Goal: Communication & Community: Answer question/provide support

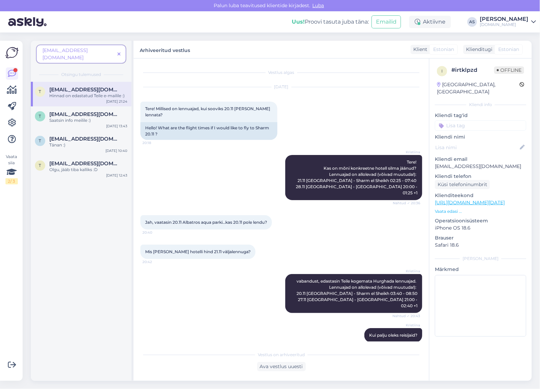
scroll to position [225, 0]
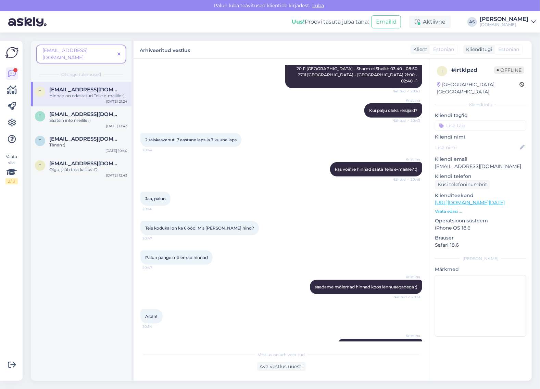
click at [121, 51] on span at bounding box center [119, 54] width 9 height 7
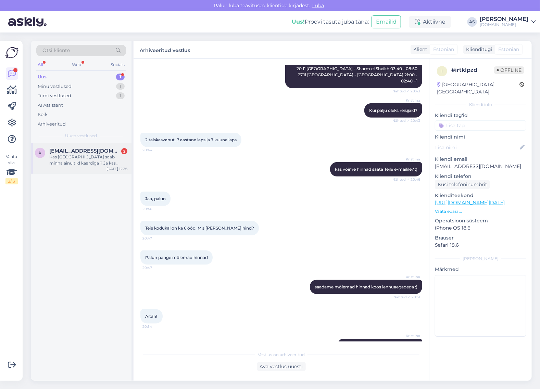
click at [76, 152] on span "[EMAIL_ADDRESS][DOMAIN_NAME]" at bounding box center [84, 151] width 71 height 6
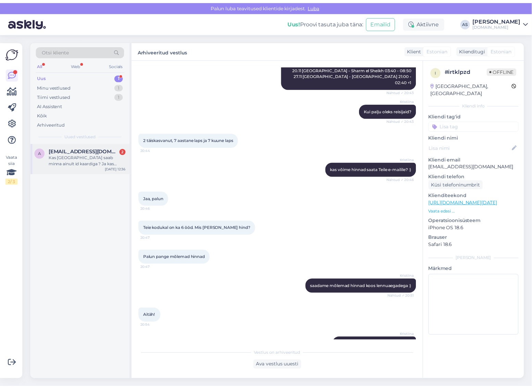
scroll to position [0, 0]
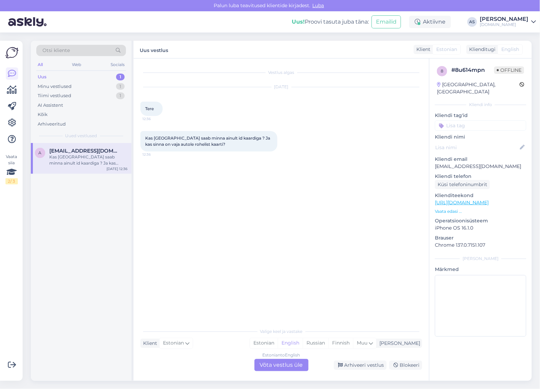
click at [300, 364] on div "Estonian to English Võta vestlus üle" at bounding box center [281, 365] width 54 height 12
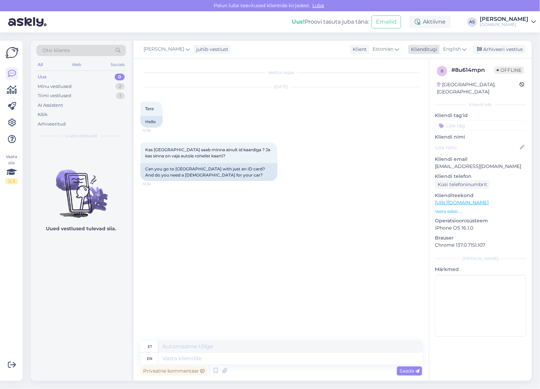
click at [456, 54] on div "English" at bounding box center [454, 49] width 31 height 11
click at [442, 94] on link "Estonian" at bounding box center [439, 90] width 75 height 11
click at [266, 359] on textarea at bounding box center [281, 357] width 282 height 14
type textarea "Tere, paraku meie Sloveenia reise ei müü, seega ei oska täpselt öelda, kuid inf…"
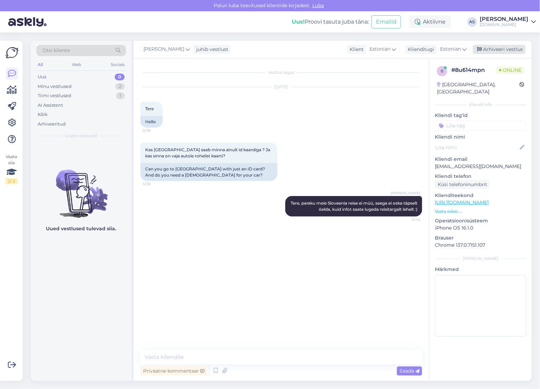
click at [512, 49] on div "Arhiveeri vestlus" at bounding box center [499, 49] width 53 height 9
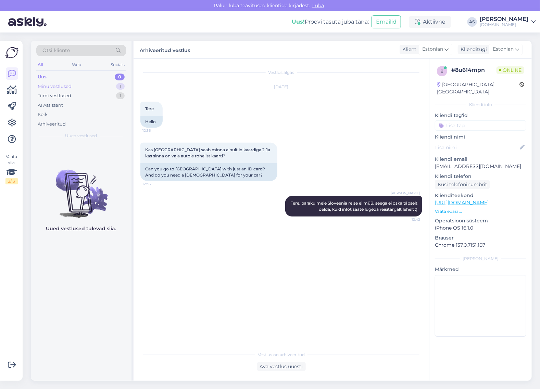
click at [68, 86] on div "Minu vestlused" at bounding box center [55, 86] width 34 height 7
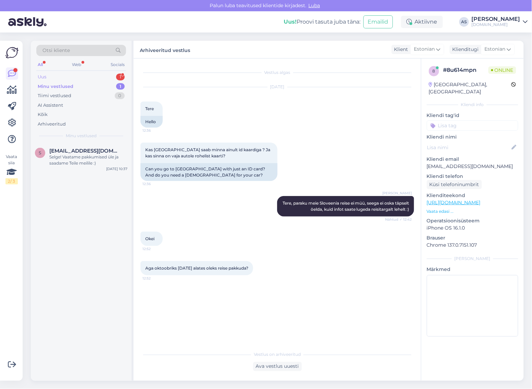
click at [98, 78] on div "Uus 1" at bounding box center [81, 77] width 90 height 10
click at [73, 168] on div "a [EMAIL_ADDRESS][DOMAIN_NAME] 2 Aga oktoobriks [DATE] alates oleks reise pakku…" at bounding box center [81, 158] width 101 height 31
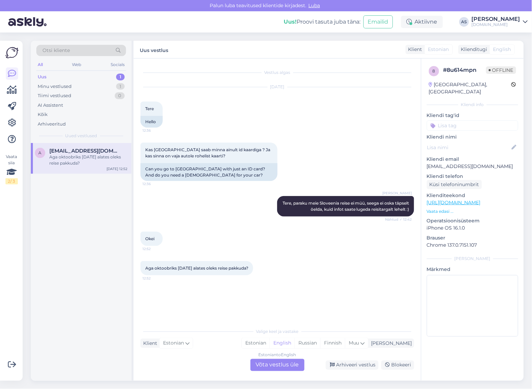
click at [281, 365] on div "Estonian to English Võta vestlus üle" at bounding box center [277, 365] width 54 height 12
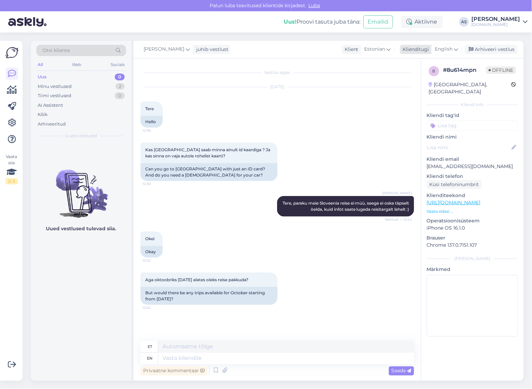
click at [451, 50] on span "English" at bounding box center [444, 50] width 18 height 8
click at [432, 86] on link "Estonian" at bounding box center [430, 90] width 75 height 11
click at [446, 209] on p "Vaata edasi ..." at bounding box center [472, 212] width 91 height 6
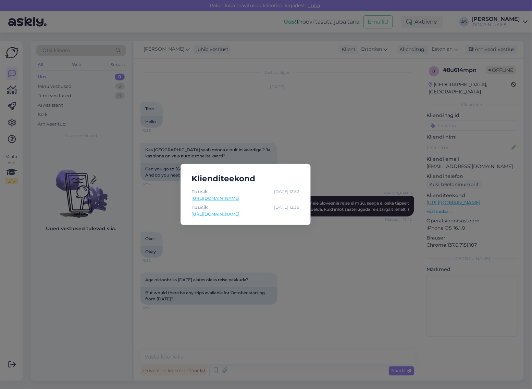
click at [368, 253] on div "Klienditeekond [PERSON_NAME] [DATE] 12:52 [URL][DOMAIN_NAME] [PERSON_NAME] [DAT…" at bounding box center [266, 194] width 532 height 389
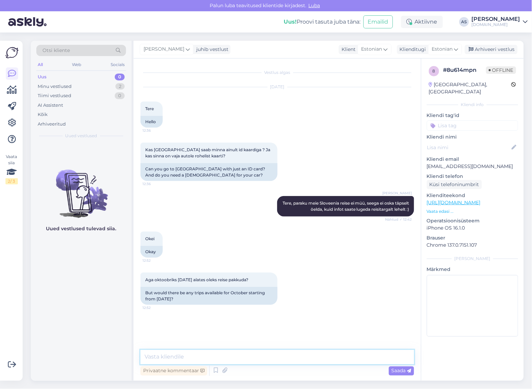
click at [255, 350] on textarea at bounding box center [277, 357] width 274 height 14
type textarea "Saame pakkuda Egiptuse [PERSON_NAME] reise. Kas oleksite huvitatud?"
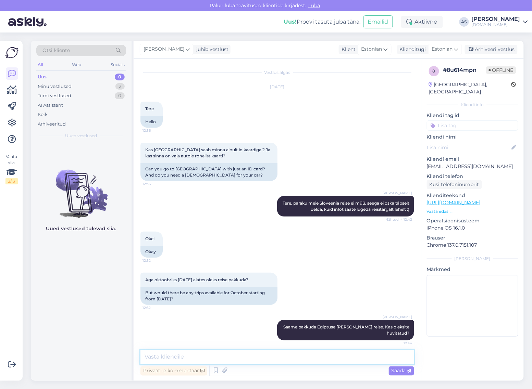
scroll to position [3, 0]
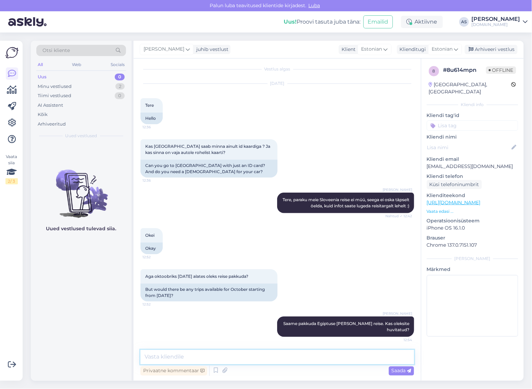
paste textarea "Reisipakkumise koostamiseks palun täpsustage: Reisijate arv (laste puhul ka van…"
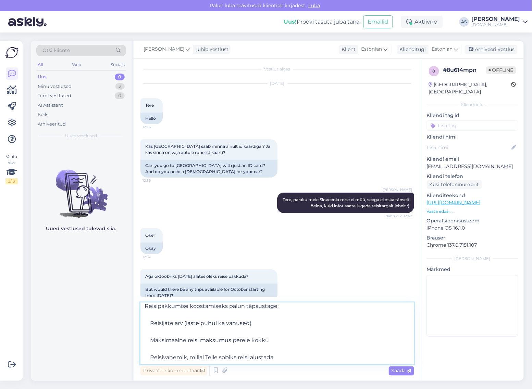
click at [265, 345] on textarea "Reisipakkumise koostamiseks palun täpsustage: Reisijate arv (laste puhul ka van…" at bounding box center [277, 334] width 274 height 62
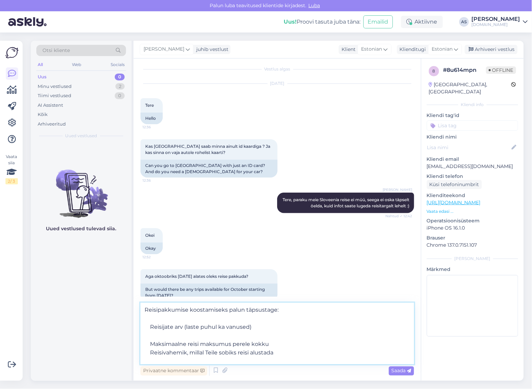
scroll to position [4, 0]
click at [237, 332] on textarea "Reisipakkumise koostamiseks palun täpsustage: Reisijate arv (laste puhul ka van…" at bounding box center [277, 334] width 274 height 62
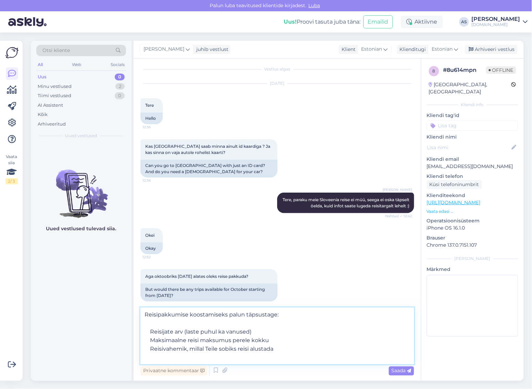
scroll to position [0, 0]
click at [223, 324] on textarea "Reisipakkumise koostamiseks palun täpsustage: Reisijate arv (laste puhul ka van…" at bounding box center [277, 336] width 274 height 57
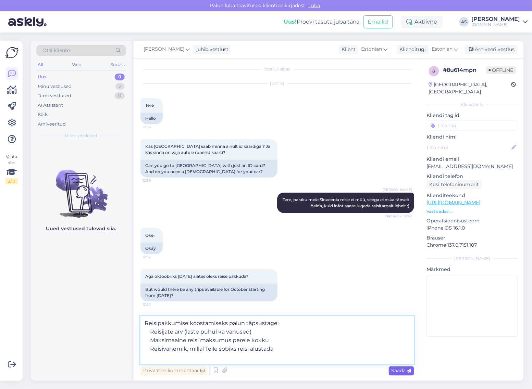
type textarea "Reisipakkumise koostamiseks palun täpsustage: Reisijate arv (laste puhul ka van…"
click at [398, 374] on div "Saada" at bounding box center [401, 371] width 25 height 9
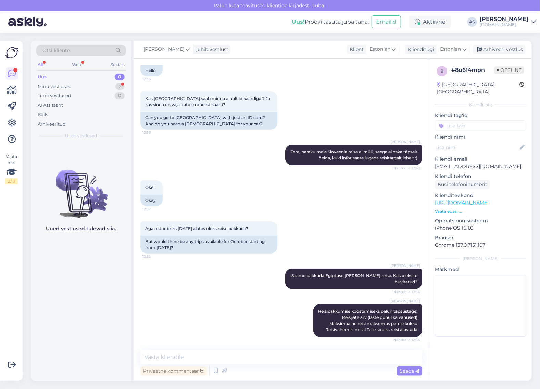
scroll to position [140, 0]
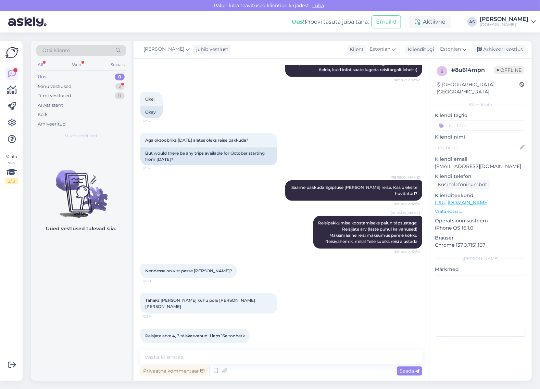
click at [112, 79] on div "Uus 0" at bounding box center [81, 77] width 90 height 10
click at [110, 85] on div "Minu vestlused 2" at bounding box center [81, 87] width 90 height 10
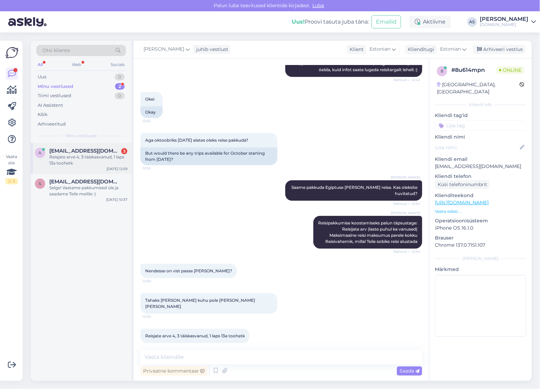
click at [103, 153] on span "[EMAIL_ADDRESS][DOMAIN_NAME]" at bounding box center [84, 151] width 71 height 6
click at [313, 355] on textarea at bounding box center [281, 357] width 282 height 14
click at [319, 356] on textarea at bounding box center [281, 357] width 282 height 14
type textarea "Saaksime pakkuda ka Kreeka reise"
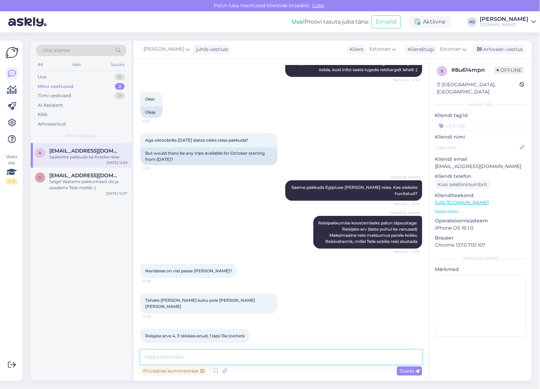
scroll to position [169, 0]
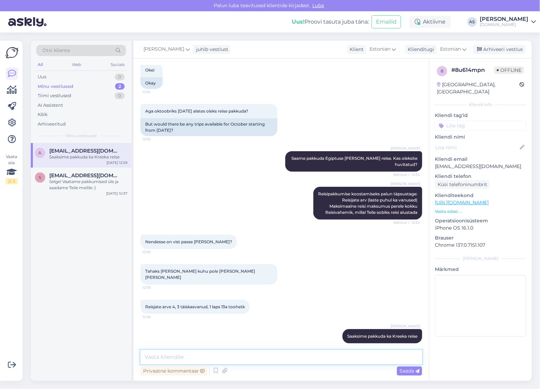
click at [238, 362] on textarea at bounding box center [281, 357] width 282 height 14
click at [231, 356] on textarea at bounding box center [281, 357] width 282 height 14
type textarea "Kas 23.10 väljumine võiks Teile sobida?"
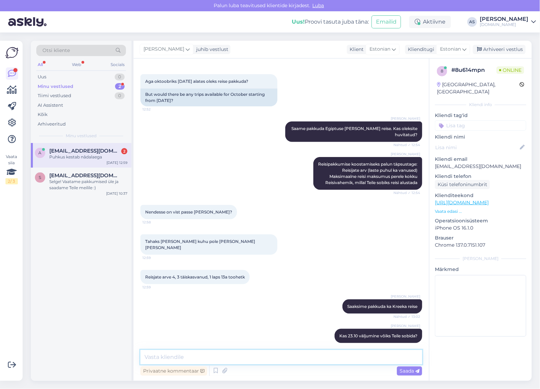
scroll to position [257, 0]
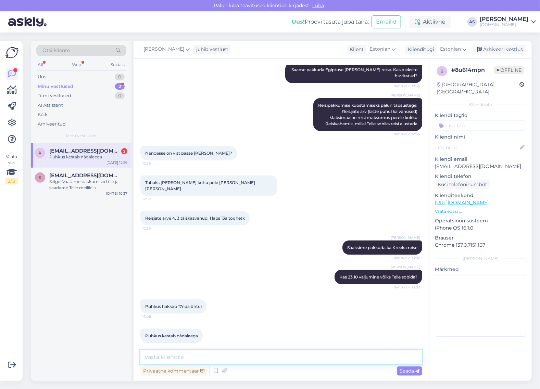
click at [245, 358] on textarea at bounding box center [281, 357] width 282 height 14
type textarea "Riiast saaksime pakkuda 18.10 väljumisele Korfu reise. Kas need võiksid Teile s…"
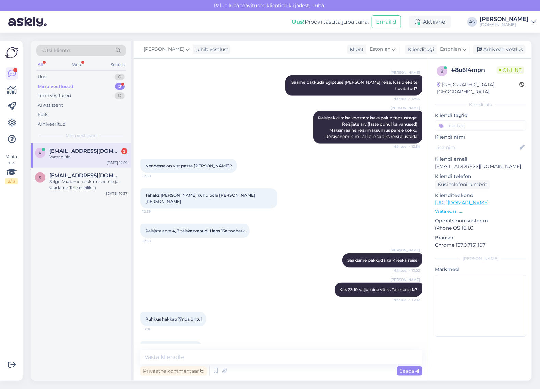
scroll to position [223, 0]
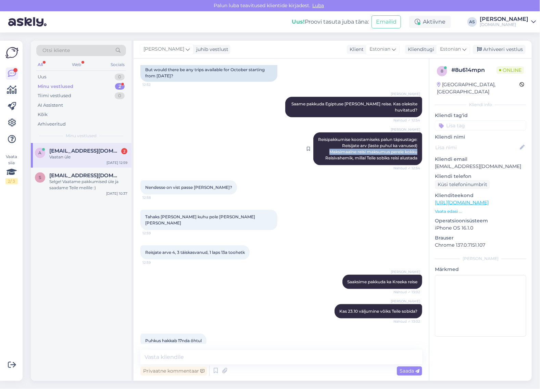
drag, startPoint x: 321, startPoint y: 152, endPoint x: 413, endPoint y: 150, distance: 91.8
click at [413, 150] on div "[PERSON_NAME] koostamiseks palun täpsustage: Reisijate arv (laste puhul ka vanu…" at bounding box center [367, 149] width 109 height 33
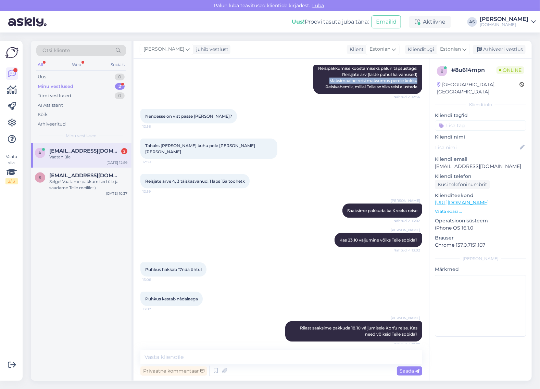
scroll to position [352, 0]
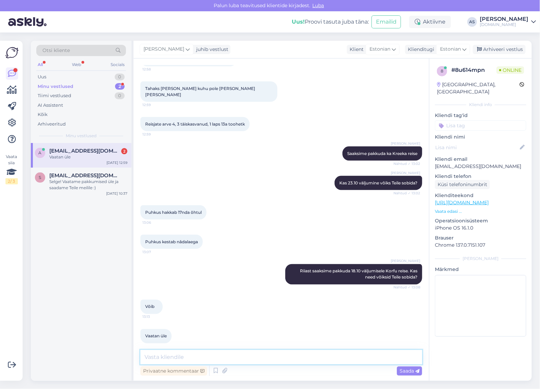
click at [287, 360] on textarea at bounding box center [281, 357] width 282 height 14
click at [103, 87] on div "Minu vestlused 2" at bounding box center [81, 87] width 90 height 10
click at [87, 149] on span "[EMAIL_ADDRESS][DOMAIN_NAME]" at bounding box center [84, 151] width 71 height 6
click at [229, 358] on textarea at bounding box center [281, 357] width 282 height 14
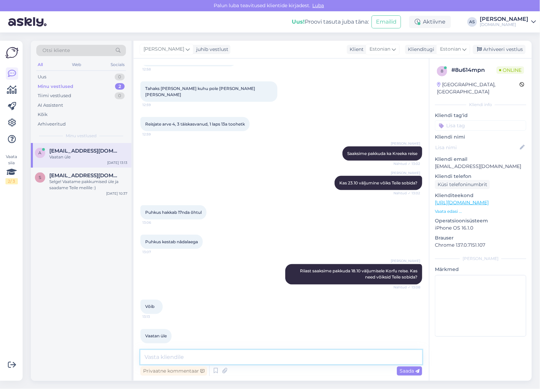
click at [229, 358] on textarea at bounding box center [281, 357] width 282 height 14
click at [447, 209] on p "Vaata edasi ..." at bounding box center [480, 212] width 91 height 6
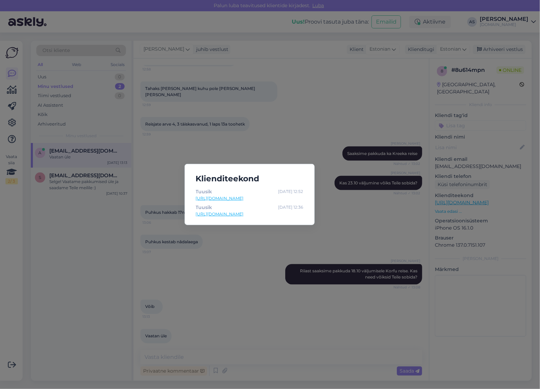
click at [412, 214] on div "Klienditeekond [PERSON_NAME] [DATE] 12:52 [URL][DOMAIN_NAME] [PERSON_NAME] [DAT…" at bounding box center [270, 194] width 540 height 389
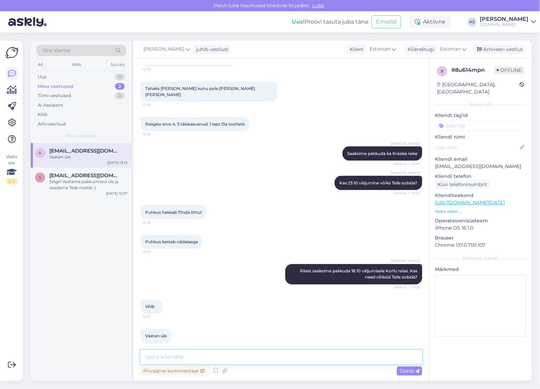
click at [247, 360] on textarea at bounding box center [281, 357] width 282 height 14
type textarea "Saadame Teile pakkumise esimesel võimalusel meilile"
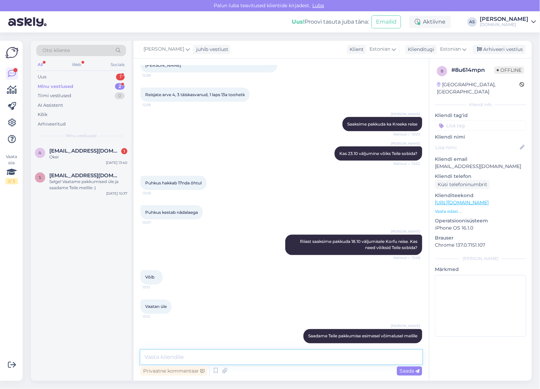
scroll to position [411, 0]
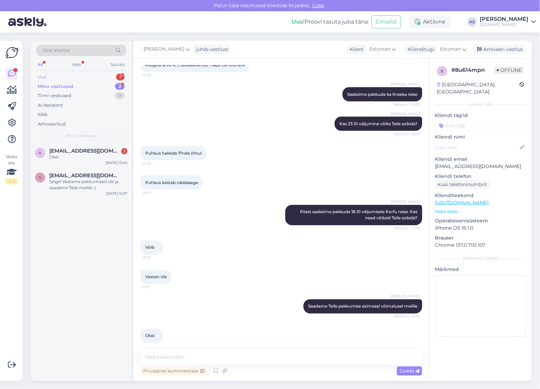
click at [80, 79] on div "Uus 1" at bounding box center [81, 77] width 90 height 10
click at [86, 90] on div "Minu vestlused 2" at bounding box center [81, 87] width 90 height 10
click at [88, 147] on div "a [EMAIL_ADDRESS][DOMAIN_NAME] 1 Okei [DATE] 13:40" at bounding box center [81, 155] width 101 height 25
click at [91, 76] on div "Uus 1" at bounding box center [81, 77] width 90 height 10
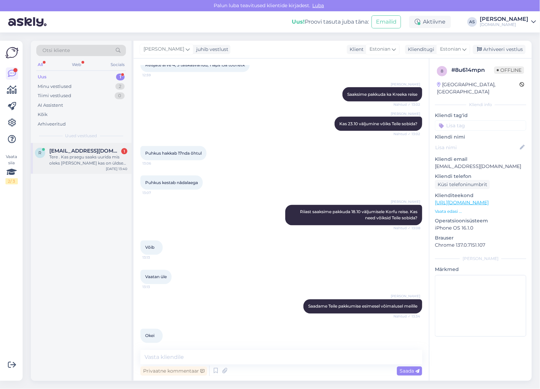
click at [74, 144] on div "r [EMAIL_ADDRESS][DOMAIN_NAME] 1 Tere . Kas praegu saaks uurida mis oleks [PERS…" at bounding box center [81, 158] width 101 height 31
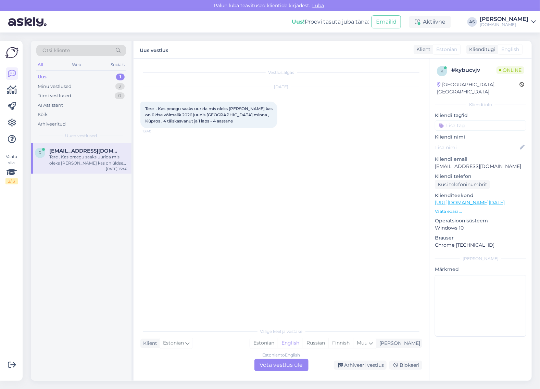
scroll to position [0, 0]
click at [290, 358] on div "Estonian to English" at bounding box center [282, 355] width 38 height 6
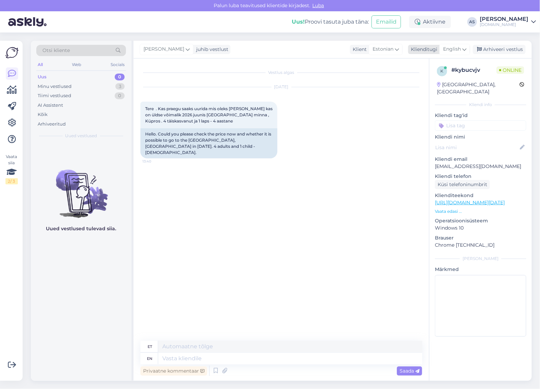
click at [452, 48] on span "English" at bounding box center [452, 50] width 18 height 8
click at [435, 88] on link "Estonian" at bounding box center [439, 90] width 75 height 11
click at [229, 352] on div "Vestlus algas [DATE] Tere . Kas praegu saaks uurida mis oleks [PERSON_NAME] kas…" at bounding box center [281, 220] width 295 height 323
click at [238, 357] on textarea at bounding box center [281, 357] width 282 height 14
drag, startPoint x: 189, startPoint y: 116, endPoint x: 211, endPoint y: 116, distance: 21.6
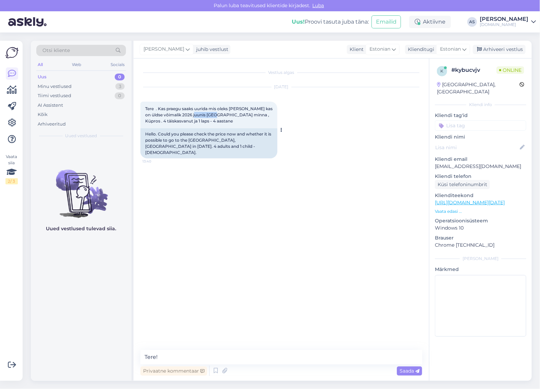
click at [211, 116] on span "Tere . Kas praegu saaks uurida mis oleks [PERSON_NAME] kas on üldse võimalik 20…" at bounding box center [209, 114] width 128 height 17
copy span "St Raphael"
click at [218, 359] on textarea "Tere!" at bounding box center [281, 357] width 282 height 14
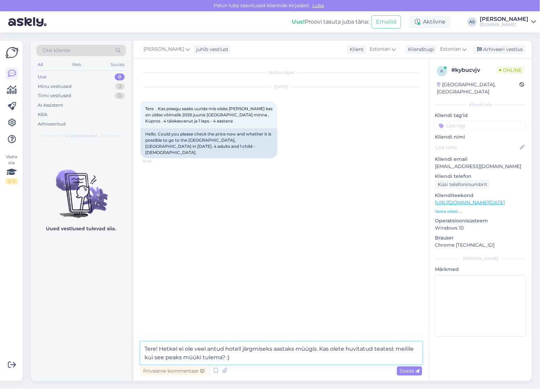
drag, startPoint x: 348, startPoint y: 357, endPoint x: 319, endPoint y: 347, distance: 30.2
click at [319, 347] on textarea "Tere! Hetkel ei ole veel antud hotell järgmiseks aastaks müügis. Kas olete huvi…" at bounding box center [281, 353] width 282 height 23
type textarea "Tere! Hetkel ei ole veel antud hotell järgmiseks aastaks müügis. Soovitame mõne…"
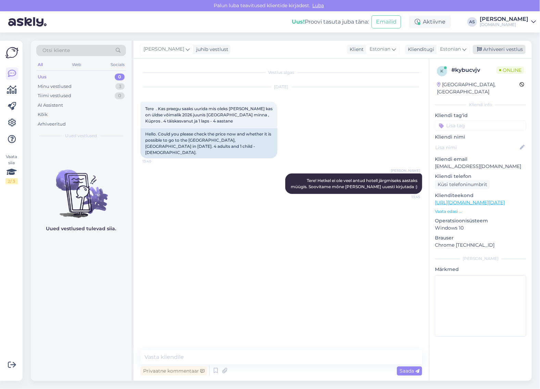
click at [501, 49] on div "Arhiveeri vestlus" at bounding box center [499, 49] width 53 height 9
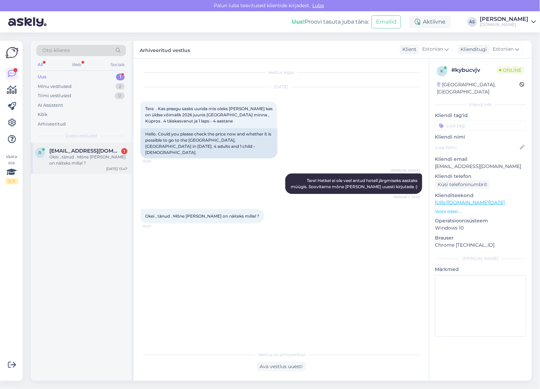
click at [91, 166] on div "Okei , tänud . Mõne [PERSON_NAME] on näiteks millal ?" at bounding box center [88, 160] width 78 height 12
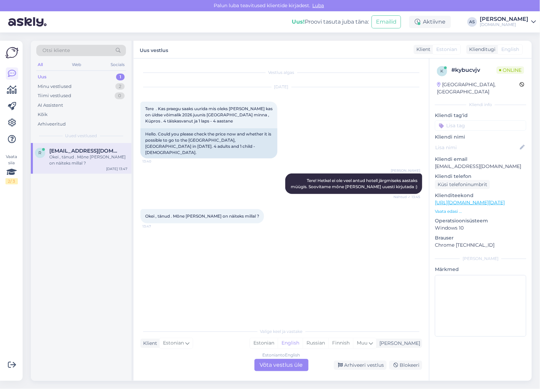
click at [288, 366] on div "Estonian to English Võta vestlus üle" at bounding box center [281, 365] width 54 height 12
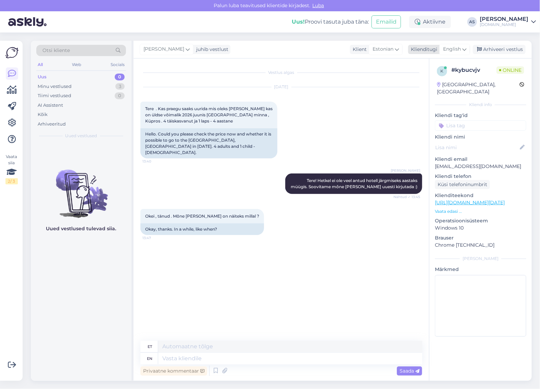
click at [460, 50] on span "English" at bounding box center [452, 50] width 18 height 8
click at [444, 90] on link "Estonian" at bounding box center [439, 90] width 75 height 11
click at [238, 356] on textarea at bounding box center [281, 357] width 282 height 14
click at [269, 358] on textarea "Näiteks septembri kes" at bounding box center [281, 357] width 282 height 14
click at [276, 350] on textarea "Näiteks septembri kes" at bounding box center [281, 357] width 282 height 14
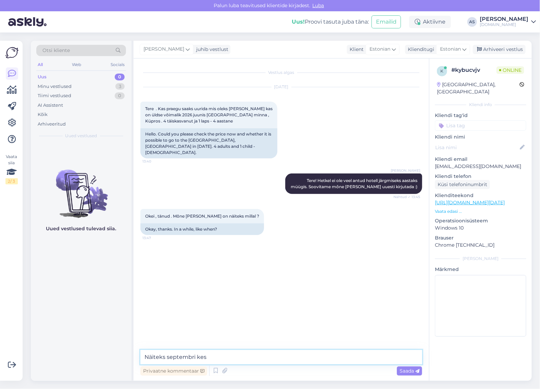
click at [272, 354] on textarea "Näiteks septembri kes" at bounding box center [281, 357] width 282 height 14
type textarea "Näiteks septembri keskel :)"
click at [523, 46] on div "Arhiveeri vestlus" at bounding box center [499, 49] width 53 height 9
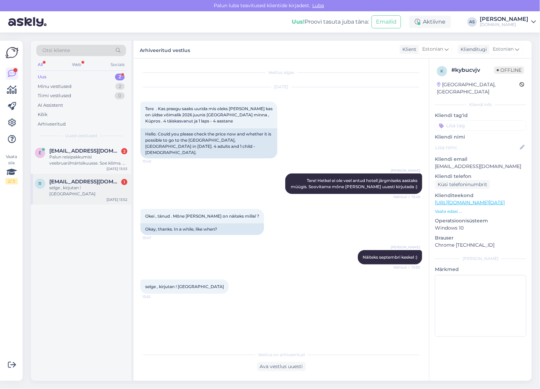
click at [105, 184] on span "[EMAIL_ADDRESS][DOMAIN_NAME]" at bounding box center [84, 182] width 71 height 6
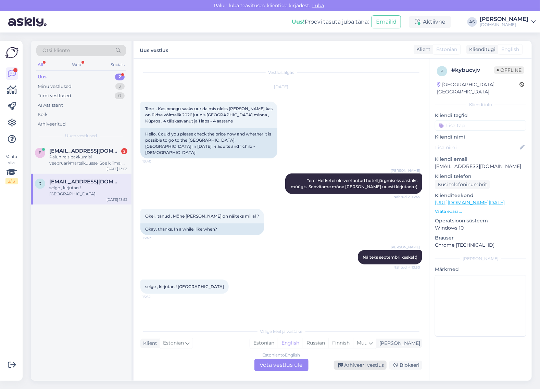
click at [374, 364] on div "Arhiveeri vestlus" at bounding box center [360, 365] width 53 height 9
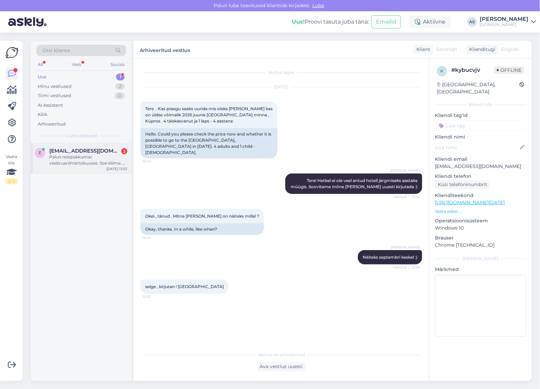
click at [78, 151] on span "[EMAIL_ADDRESS][DOMAIN_NAME]" at bounding box center [84, 151] width 71 height 6
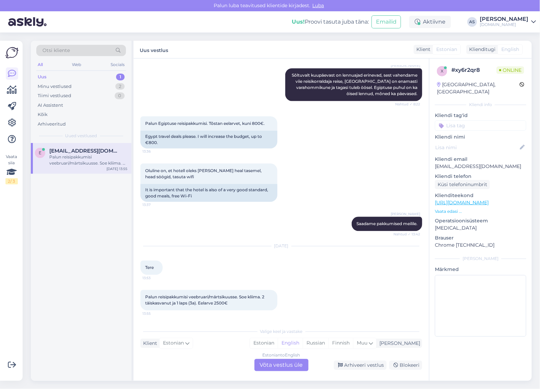
scroll to position [729, 0]
click at [267, 365] on div "Estonian to English Võta vestlus üle" at bounding box center [281, 365] width 54 height 12
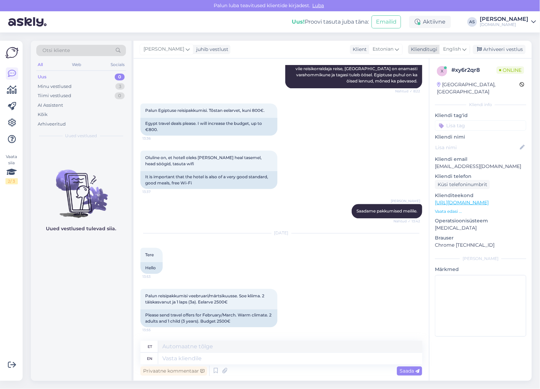
click at [455, 52] on span "English" at bounding box center [452, 50] width 18 height 8
click at [432, 89] on link "Estonian" at bounding box center [439, 90] width 75 height 11
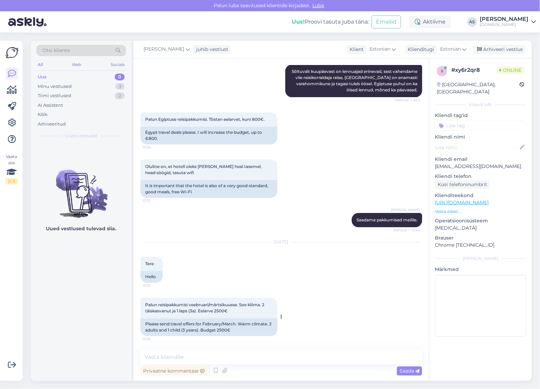
scroll to position [733, 0]
click at [239, 365] on div "Privaatne kommentaar Saada" at bounding box center [281, 371] width 282 height 13
click at [240, 361] on textarea at bounding box center [281, 357] width 282 height 14
type textarea "Tere, kas Teile võiks sobida Egiptuse reisid? :)"
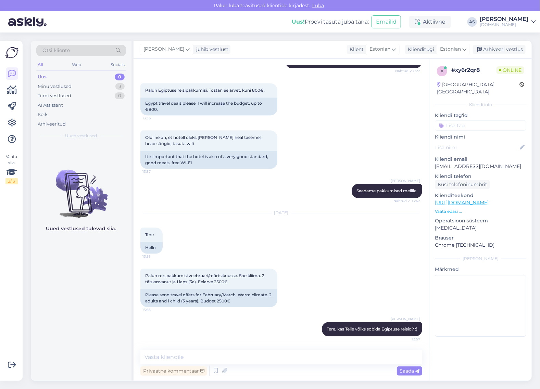
click at [434, 254] on div "x # xy6r2qr8 Online [GEOGRAPHIC_DATA], [GEOGRAPHIC_DATA] Kliendi info Kliendi t…" at bounding box center [480, 203] width 102 height 289
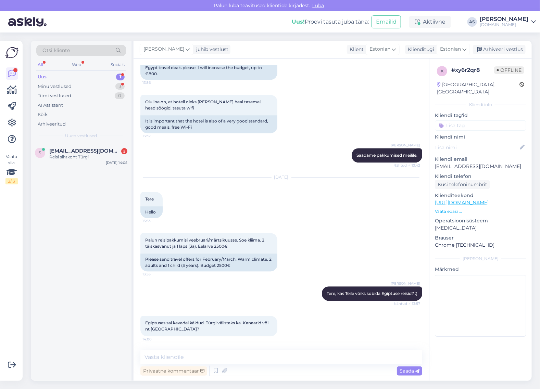
scroll to position [798, 0]
click at [64, 156] on div "Reisi sihtkoht Türgi" at bounding box center [88, 157] width 78 height 6
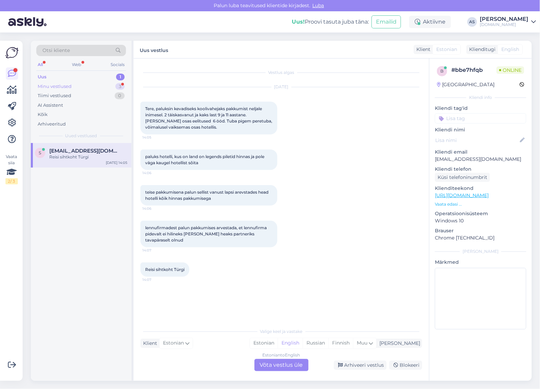
click at [92, 86] on div "Minu vestlused 3" at bounding box center [81, 87] width 90 height 10
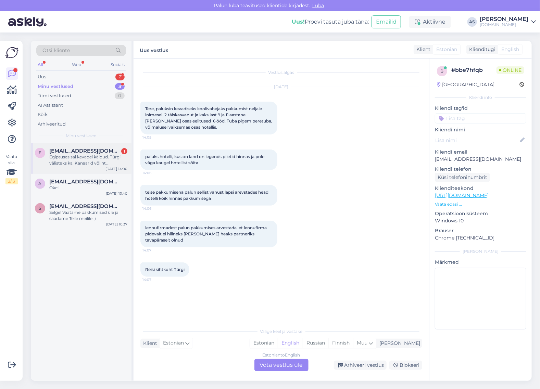
click at [91, 153] on span "[EMAIL_ADDRESS][DOMAIN_NAME]" at bounding box center [84, 151] width 71 height 6
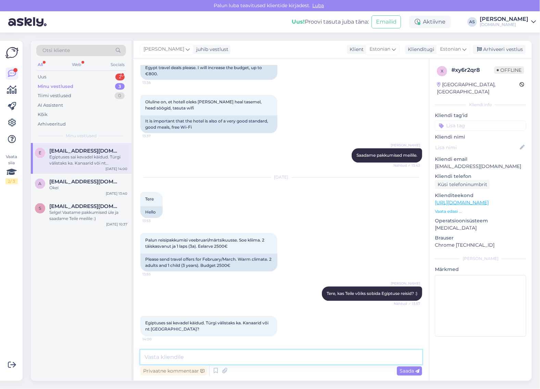
click at [230, 359] on textarea at bounding box center [281, 357] width 282 height 14
click at [310, 358] on textarea at bounding box center [281, 357] width 282 height 14
click at [308, 358] on textarea at bounding box center [281, 357] width 282 height 14
type textarea "Vaatame Kanaari saarte ja [GEOGRAPHIC_DATA] valikud üle ning edastame Teile [GE…"
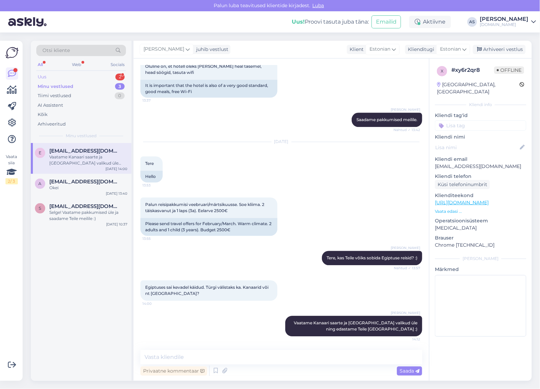
click at [93, 78] on div "Uus 2" at bounding box center [81, 77] width 90 height 10
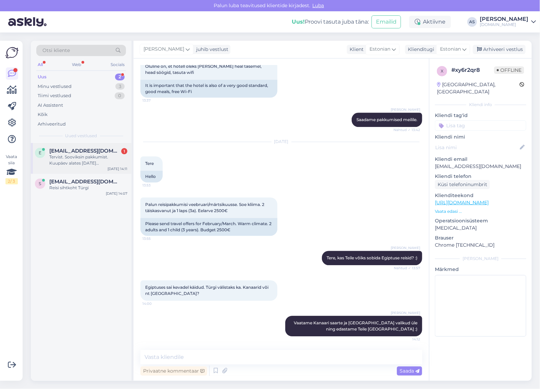
click at [105, 148] on span "[EMAIL_ADDRESS][DOMAIN_NAME]" at bounding box center [84, 151] width 71 height 6
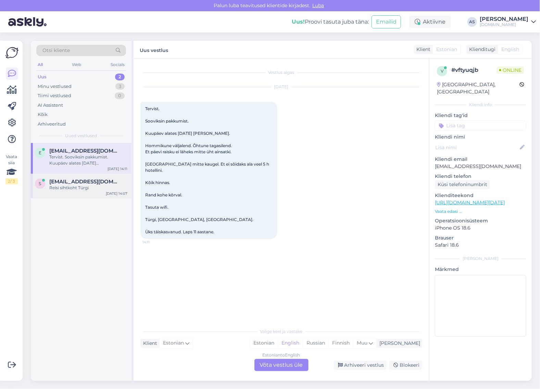
click at [91, 192] on div "s [EMAIL_ADDRESS][DOMAIN_NAME] Reisi sihtkoht Türgi [DATE] 14:07" at bounding box center [81, 186] width 101 height 25
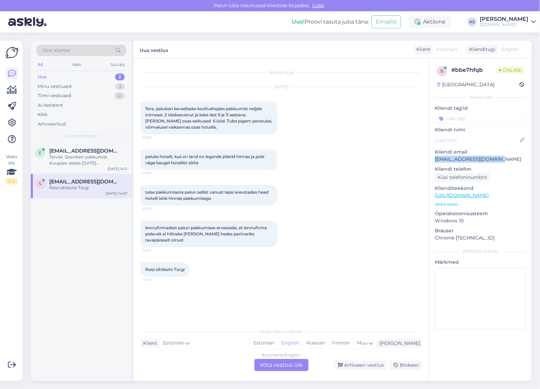
drag, startPoint x: 493, startPoint y: 160, endPoint x: 436, endPoint y: 160, distance: 57.5
click at [436, 160] on p "[EMAIL_ADDRESS][DOMAIN_NAME]" at bounding box center [480, 159] width 91 height 7
copy p "[EMAIL_ADDRESS][DOMAIN_NAME]"
click at [297, 362] on div "Estonian to English Võta vestlus üle" at bounding box center [281, 365] width 54 height 12
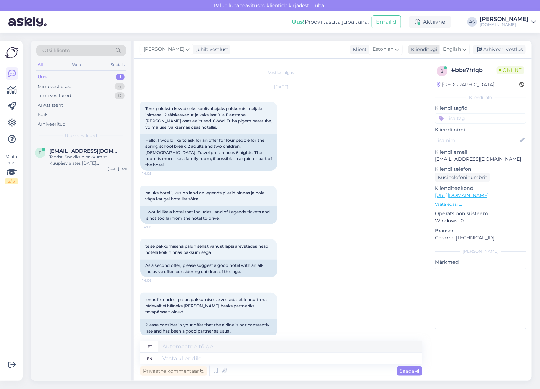
click at [468, 51] on div "English" at bounding box center [454, 49] width 31 height 11
click at [450, 88] on link "Estonian" at bounding box center [439, 90] width 75 height 11
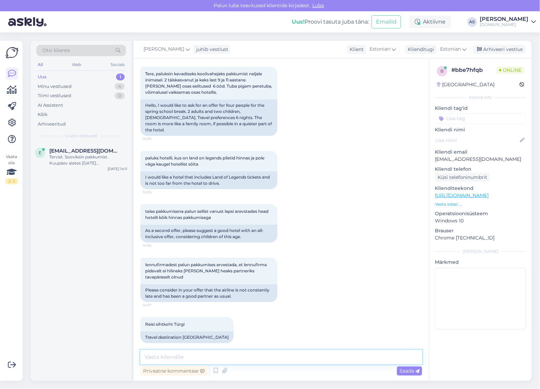
click at [285, 358] on textarea at bounding box center [281, 357] width 282 height 14
type textarea "Tere, milline võiks olla maksimaalne eelarve perele kokku?"
click at [321, 358] on textarea "Tere, milline võiks olla maksimaalne eelarve perele kokku?" at bounding box center [281, 357] width 282 height 14
drag, startPoint x: 340, startPoint y: 358, endPoint x: 127, endPoint y: 360, distance: 213.3
click at [127, 360] on div "Otsi kliente All Web Socials Uus 1 Minu vestlused 4 Tiimi vestlused 0 AI Assist…" at bounding box center [281, 211] width 501 height 340
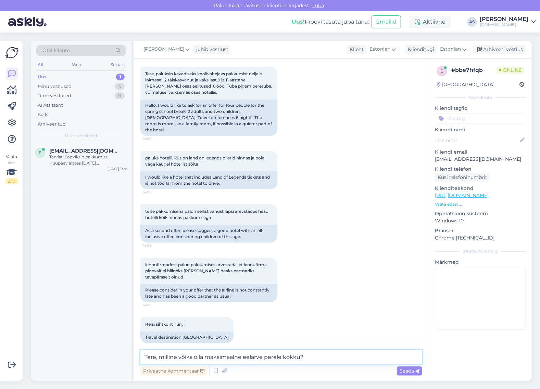
click at [211, 353] on textarea "Tere, milline võiks olla maksimaalne eelarve perele kokku?" at bounding box center [281, 357] width 282 height 14
click at [200, 357] on textarea "Tere, milline võiks olla maksimaalne eelarve perele kokku?" at bounding box center [281, 357] width 282 height 14
click at [163, 357] on textarea "Tere, milline võiks olla maksimaalne eelarve perele kokku?" at bounding box center [281, 357] width 282 height 14
drag, startPoint x: 160, startPoint y: 357, endPoint x: 300, endPoint y: 359, distance: 140.7
click at [300, 359] on textarea "Tere, milline võiks olla maksimaalne eelarve perele kokku?" at bounding box center [281, 357] width 282 height 14
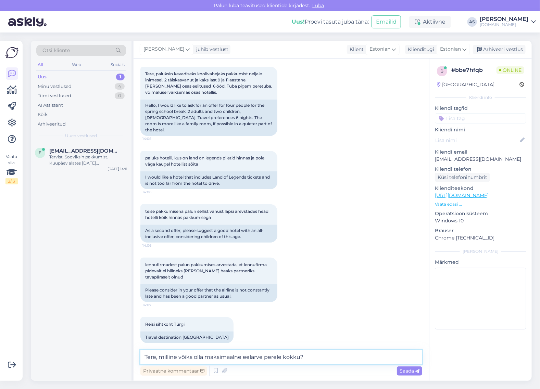
click at [326, 359] on textarea "Tere, milline võiks olla maksimaalne eelarve perele kokku?" at bounding box center [281, 357] width 282 height 14
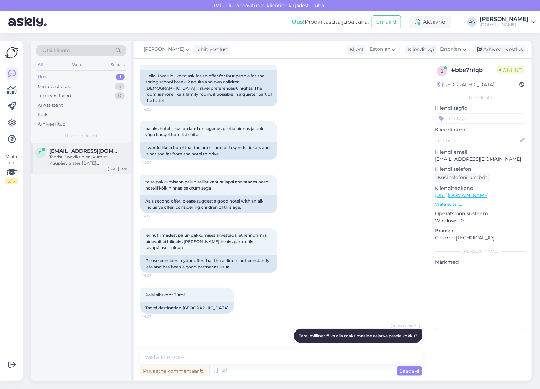
click at [115, 160] on div "Tervist. Sooviksin pakkumist. Kuupäev alates [DATE] [PERSON_NAME]. Hommikune vä…" at bounding box center [88, 160] width 78 height 12
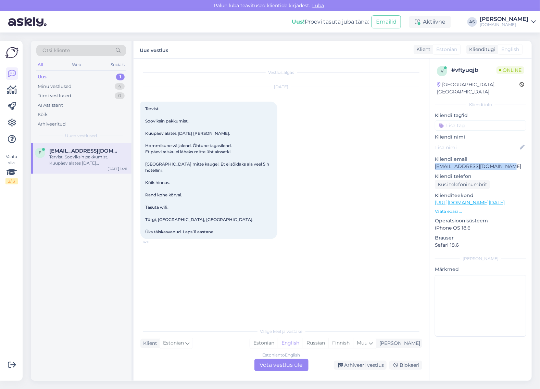
drag, startPoint x: 512, startPoint y: 161, endPoint x: 492, endPoint y: 51, distance: 112.4
click at [430, 161] on div "v # vftyuqjb Online [GEOGRAPHIC_DATA], [GEOGRAPHIC_DATA] Kliendi info Kliendi t…" at bounding box center [480, 203] width 102 height 289
copy p "[EMAIL_ADDRESS][DOMAIN_NAME]"
click at [286, 365] on div "Estonian to English Võta vestlus üle" at bounding box center [281, 365] width 54 height 12
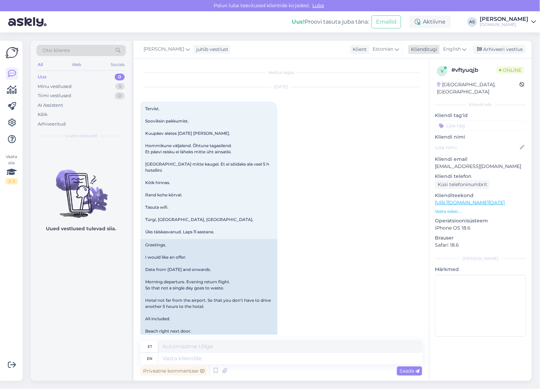
click at [460, 50] on span "English" at bounding box center [452, 50] width 18 height 8
click at [447, 87] on link "Estonian" at bounding box center [439, 90] width 75 height 11
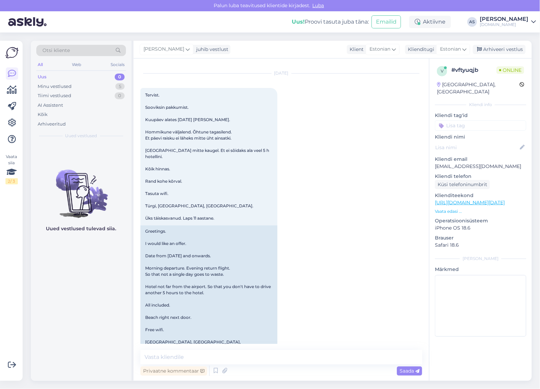
scroll to position [37, 0]
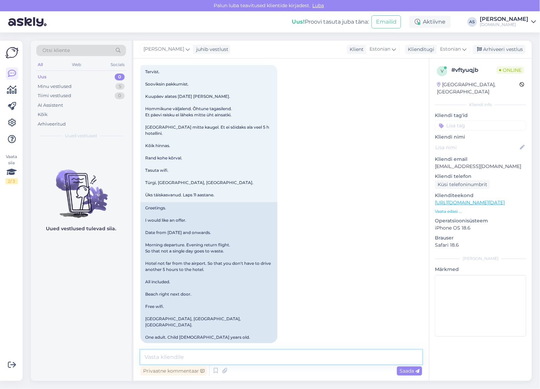
click at [199, 358] on textarea at bounding box center [281, 357] width 282 height 14
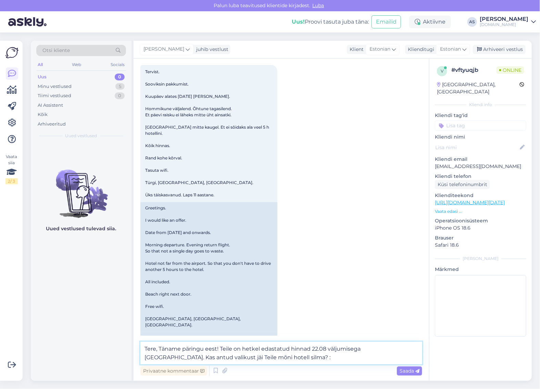
type textarea "Tere, Täname päringu eest! Teile on hetkel edastatud hinnad 22.08 väljumisega […"
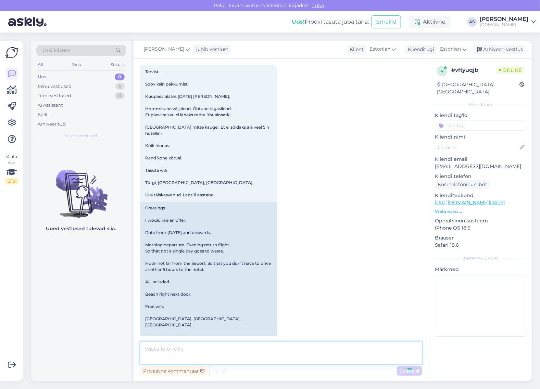
scroll to position [79, 0]
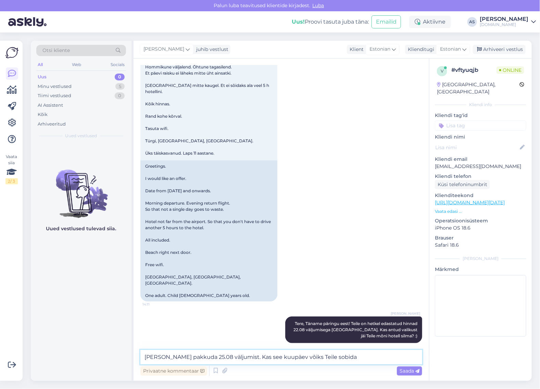
type textarea "[PERSON_NAME] pakkuda 25.08 väljumist. Kas see kuupäev võiks Teile sobida?"
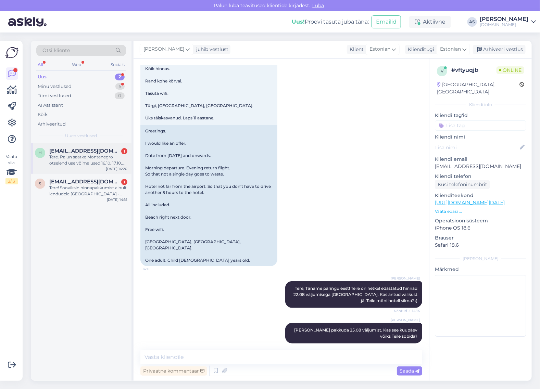
click at [88, 163] on div "Tere. Palun saatke Montenegro otselend use võimalused 16.10, 17.10, [TECHNICAL_…" at bounding box center [88, 160] width 78 height 12
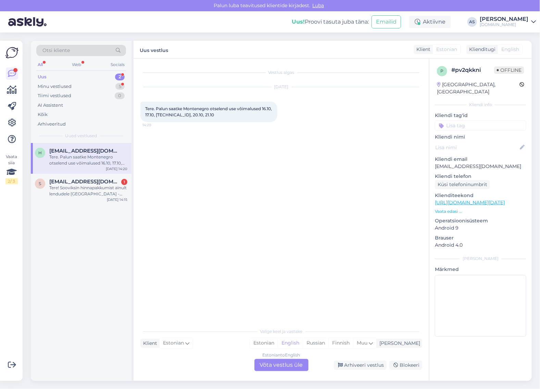
scroll to position [0, 0]
click at [99, 84] on div "Minu vestlused 5" at bounding box center [81, 87] width 90 height 10
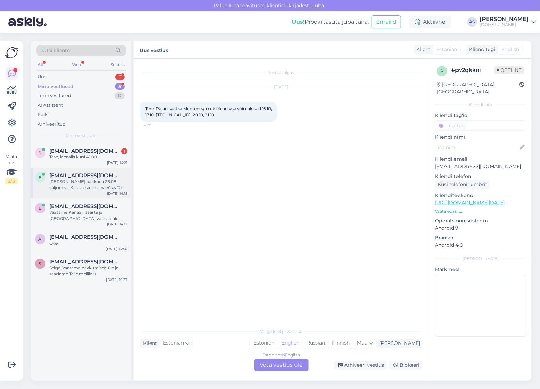
drag, startPoint x: 95, startPoint y: 171, endPoint x: 92, endPoint y: 176, distance: 5.5
click at [95, 172] on div "e [EMAIL_ADDRESS][DOMAIN_NAME] [PERSON_NAME] pakkuda 25.08 väljumist. Kas see k…" at bounding box center [81, 183] width 101 height 31
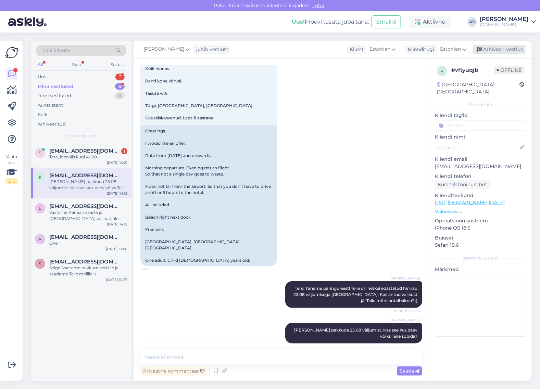
click at [515, 50] on div "Arhiveeri vestlus" at bounding box center [499, 49] width 53 height 9
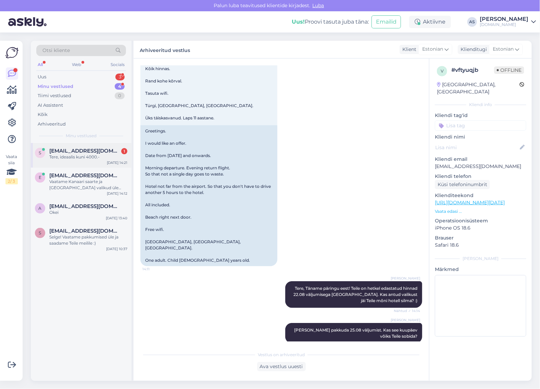
click at [98, 149] on span "[EMAIL_ADDRESS][DOMAIN_NAME]" at bounding box center [84, 151] width 71 height 6
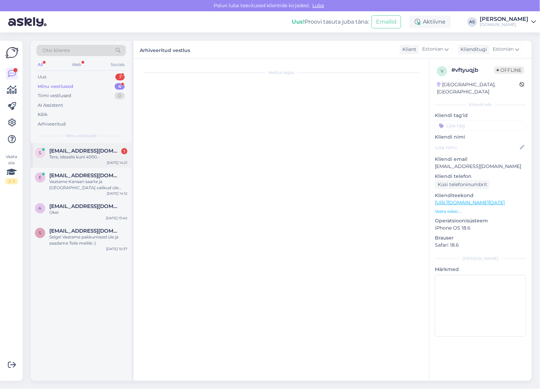
scroll to position [93, 0]
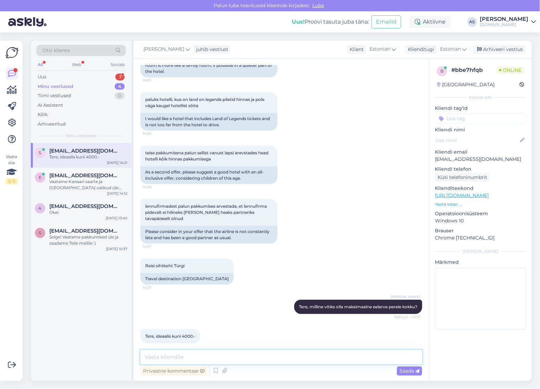
click at [292, 355] on textarea at bounding box center [281, 357] width 282 height 14
type textarea "h"
type textarea "Hästi! Vaatame valikud [PERSON_NAME] saadame Teile meilile :)"
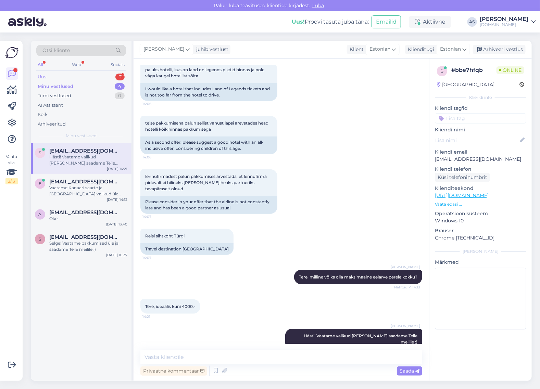
click at [89, 75] on div "Uus 3" at bounding box center [81, 77] width 90 height 10
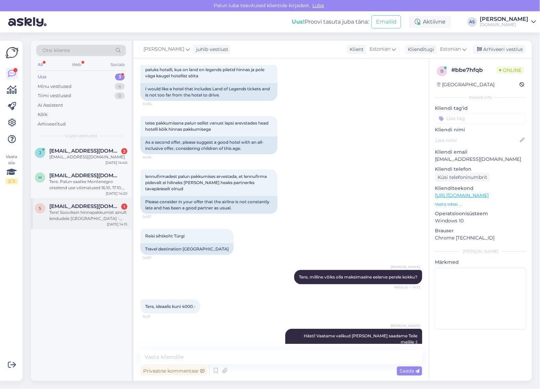
click at [98, 216] on div "Tere! Sooviksin hinnapakkumist ainult lendudele [GEOGRAPHIC_DATA] - [GEOGRAPHIC…" at bounding box center [88, 216] width 78 height 12
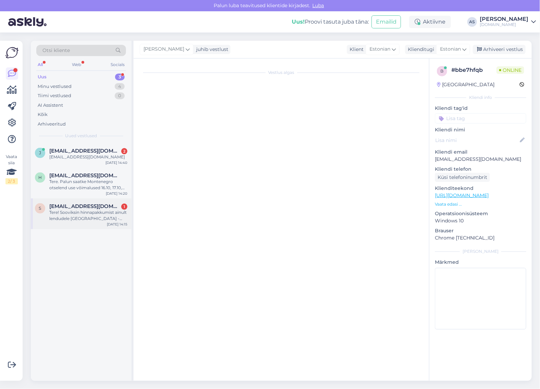
scroll to position [0, 0]
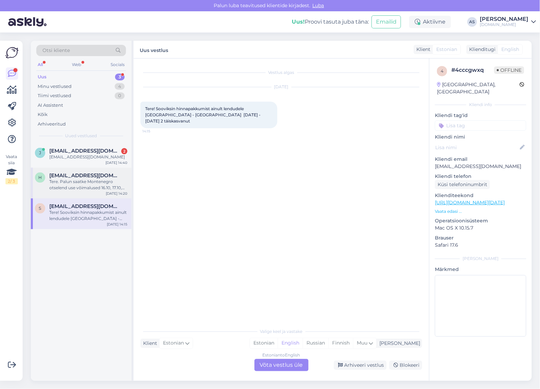
click at [93, 193] on div "h [EMAIL_ADDRESS][DOMAIN_NAME] Tere. Palun saatke Montenegro otselend use võima…" at bounding box center [81, 183] width 101 height 31
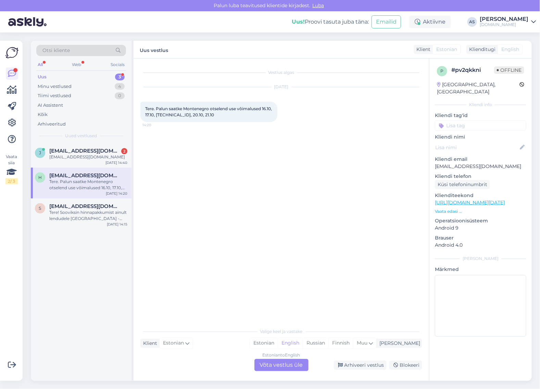
click at [280, 362] on div "Estonian to English Võta vestlus üle" at bounding box center [281, 365] width 54 height 12
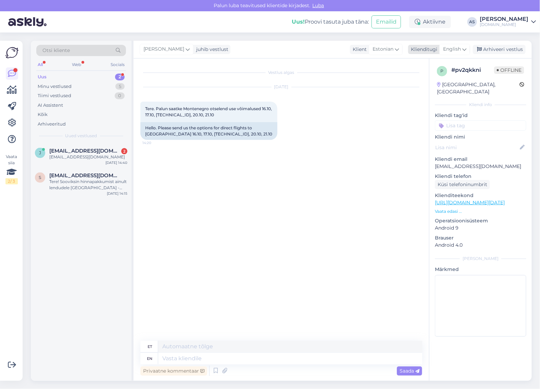
click at [461, 51] on span "English" at bounding box center [452, 50] width 18 height 8
click at [442, 93] on link "Estonian" at bounding box center [439, 90] width 75 height 11
click at [235, 361] on textarea at bounding box center [281, 357] width 282 height 14
type textarea "Tere, kas olete huvitatud ainult lendudest või soovite kogu paketti? :)"
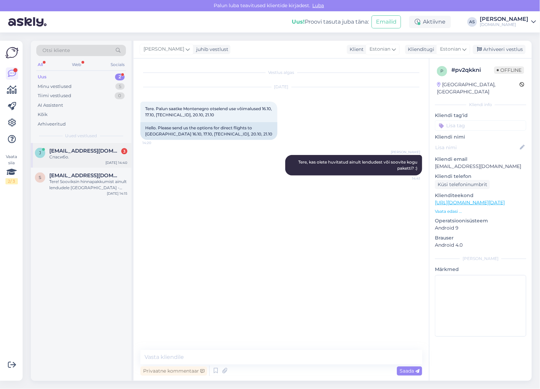
click at [85, 159] on div "Спасибо." at bounding box center [88, 157] width 78 height 6
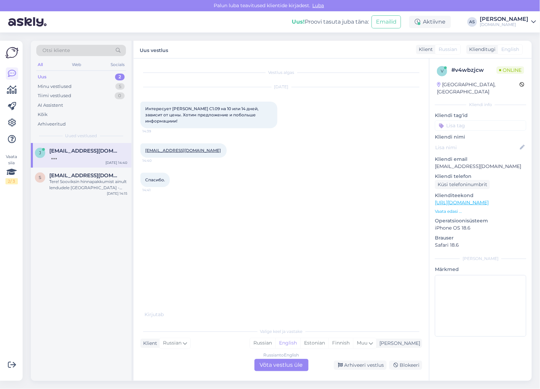
click at [280, 365] on div "Russian to English Võta vestlus üle" at bounding box center [281, 365] width 54 height 12
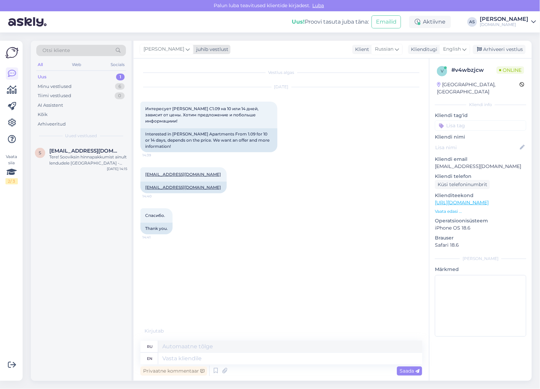
drag, startPoint x: 159, startPoint y: 46, endPoint x: 163, endPoint y: 47, distance: 3.6
click at [160, 46] on span "[PERSON_NAME]" at bounding box center [163, 50] width 41 height 8
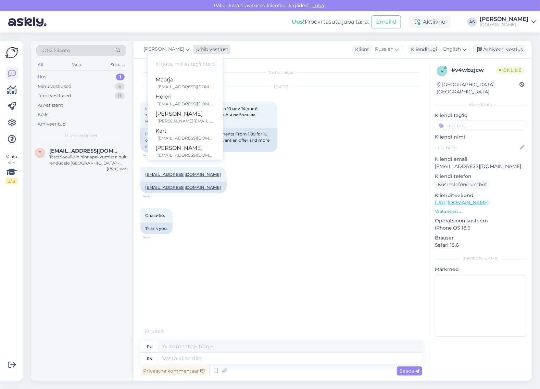
click at [199, 49] on div "juhib vestlust" at bounding box center [210, 49] width 35 height 7
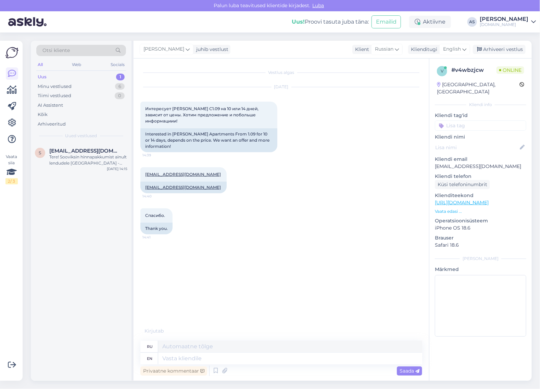
click at [183, 55] on div "[PERSON_NAME] juhib vestlust [PERSON_NAME] [PERSON_NAME][EMAIL_ADDRESS][DOMAIN_…" at bounding box center [333, 50] width 398 height 18
click at [202, 50] on div "juhib vestlust" at bounding box center [210, 49] width 35 height 7
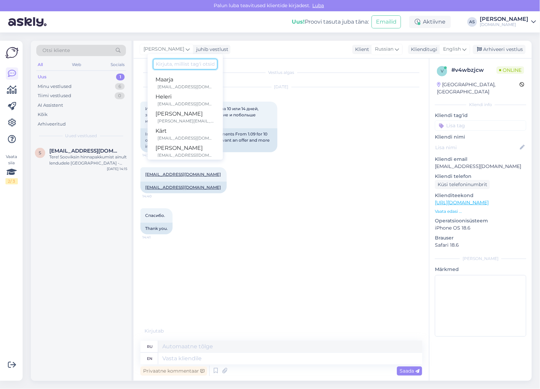
click at [184, 66] on input at bounding box center [185, 64] width 64 height 11
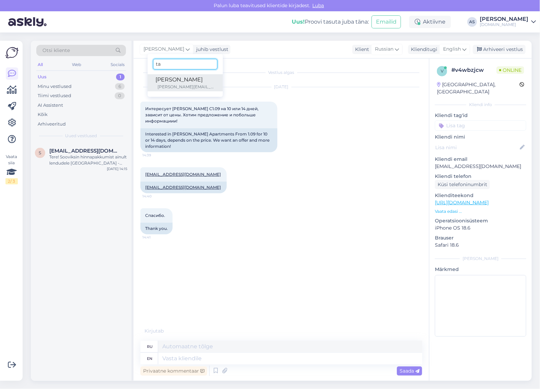
type input "ta"
click at [206, 82] on div "[PERSON_NAME]" at bounding box center [185, 80] width 59 height 8
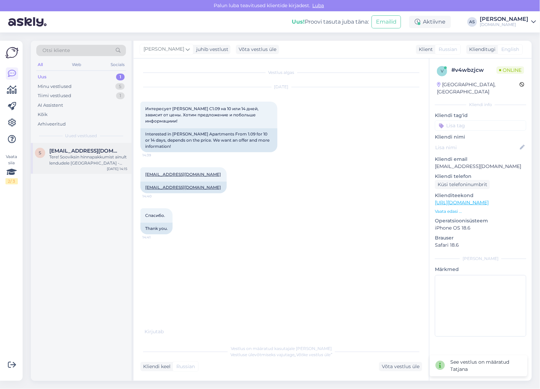
click at [87, 152] on span "[EMAIL_ADDRESS][DOMAIN_NAME]" at bounding box center [84, 151] width 71 height 6
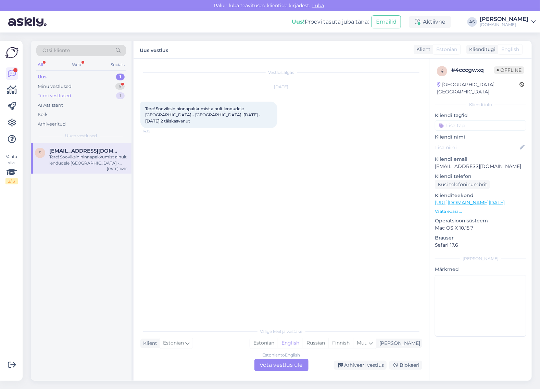
click at [79, 91] on div "Tiimi vestlused 1" at bounding box center [81, 96] width 90 height 10
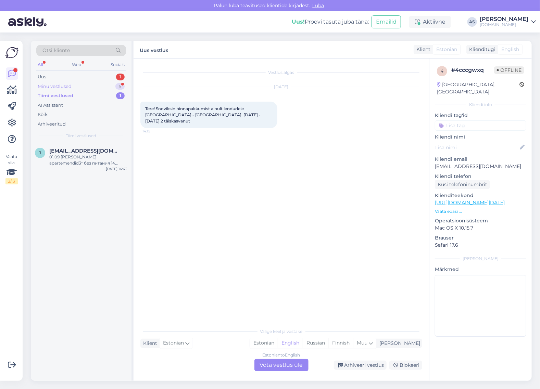
click at [78, 88] on div "Minu vestlused 5" at bounding box center [81, 87] width 90 height 10
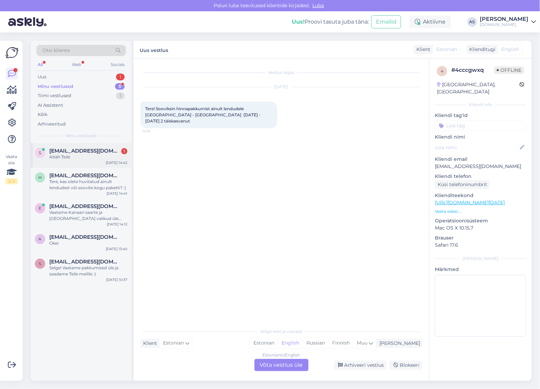
click at [92, 153] on span "[EMAIL_ADDRESS][DOMAIN_NAME]" at bounding box center [84, 151] width 71 height 6
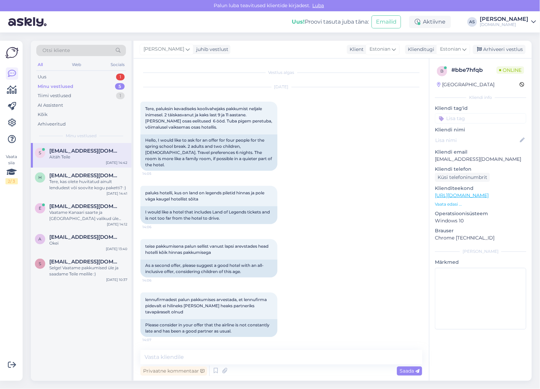
scroll to position [153, 0]
